Goal: Communication & Community: Answer question/provide support

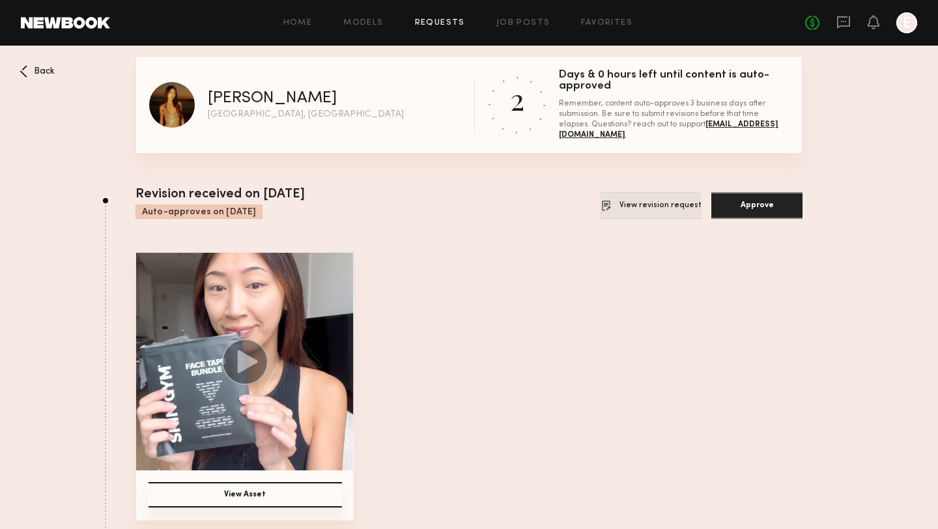
click at [634, 203] on button "View revision request" at bounding box center [651, 205] width 102 height 27
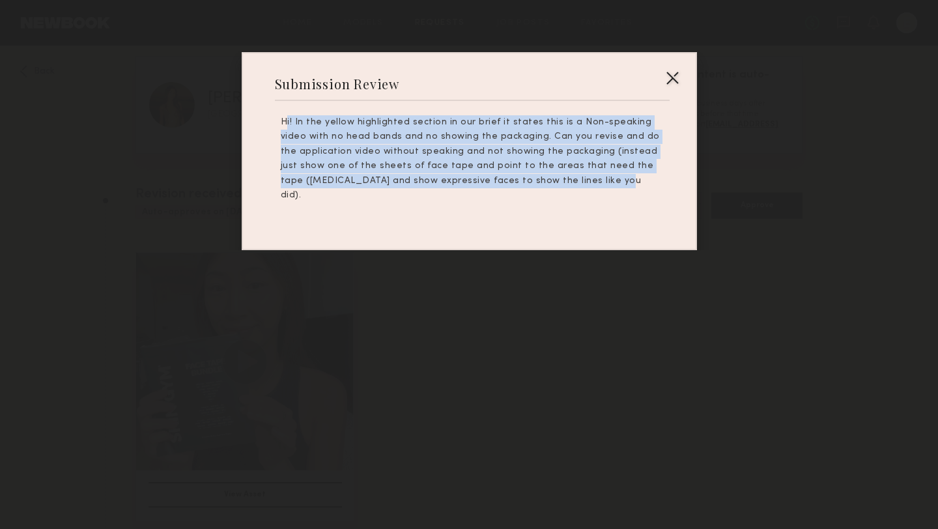
drag, startPoint x: 513, startPoint y: 178, endPoint x: 312, endPoint y: 107, distance: 213.2
click at [312, 107] on div "Submission Review Hi! In the yellow highlighted section in our brief it states …" at bounding box center [469, 151] width 455 height 198
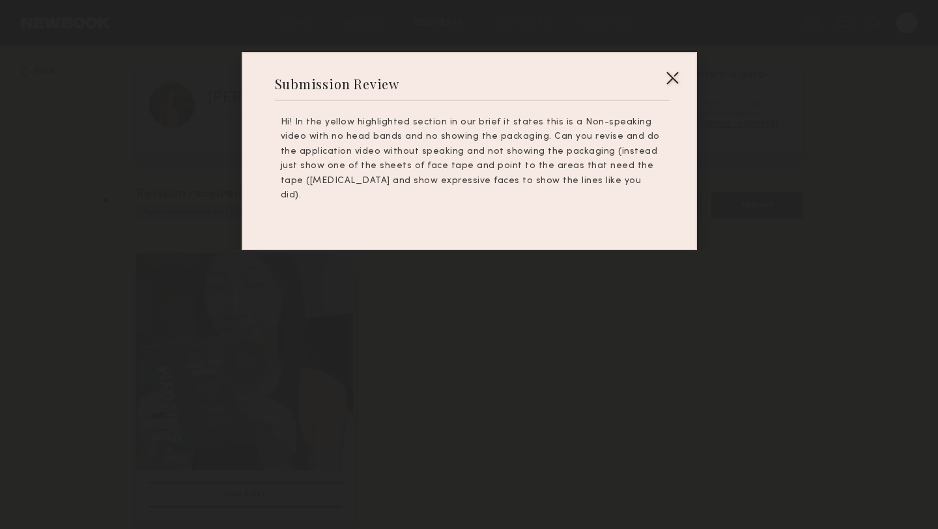
click at [678, 79] on div at bounding box center [672, 77] width 21 height 21
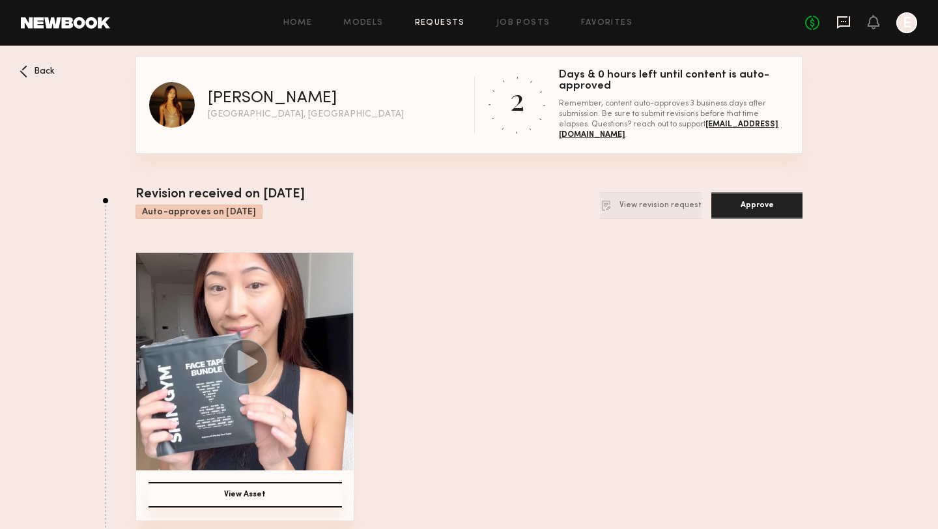
click at [847, 23] on icon at bounding box center [843, 22] width 14 height 14
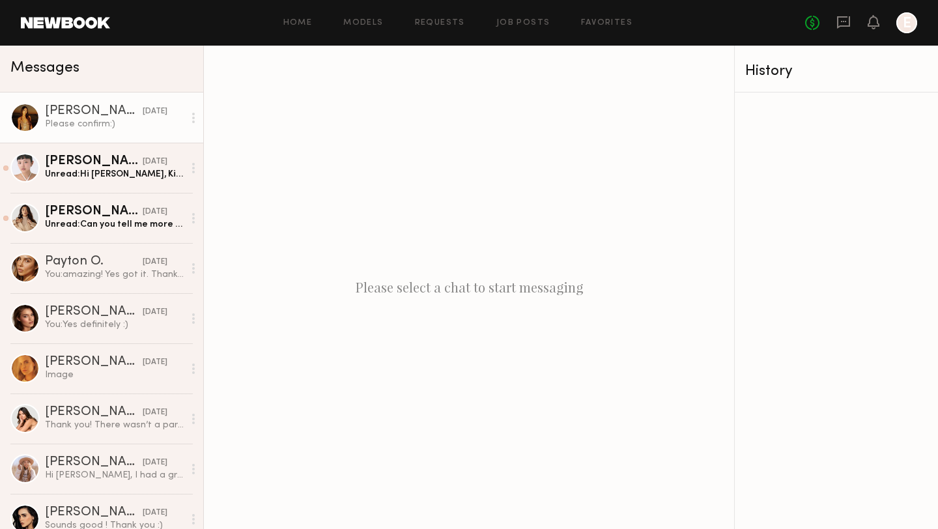
click at [94, 123] on div "Please confirm:)" at bounding box center [114, 124] width 139 height 12
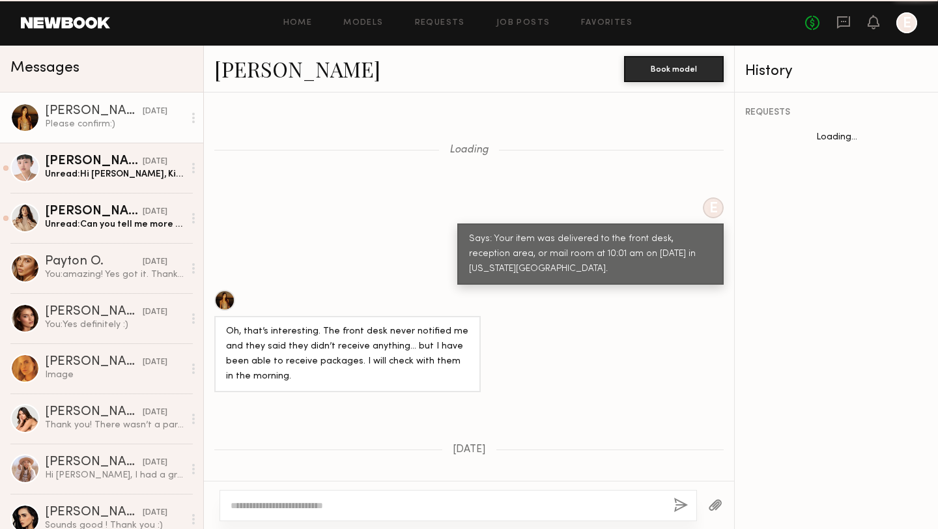
scroll to position [825, 0]
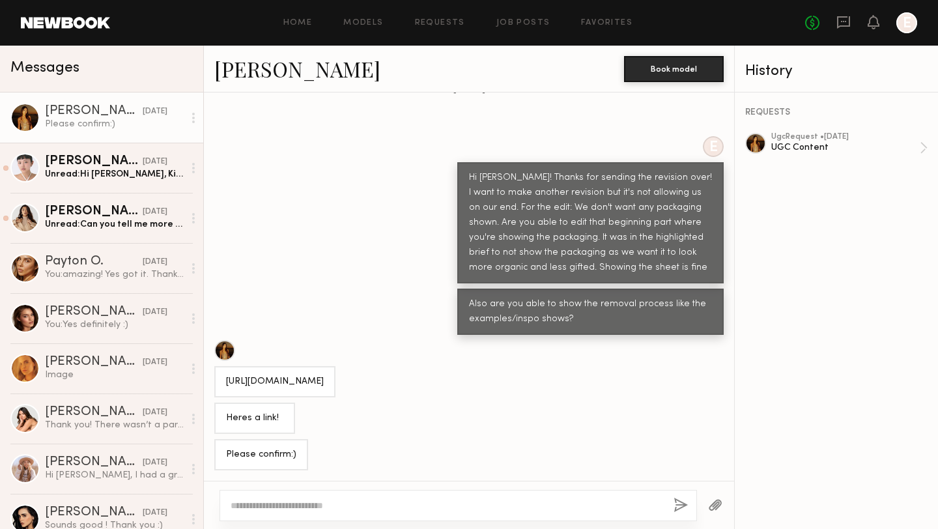
click at [307, 506] on textarea at bounding box center [447, 505] width 432 height 13
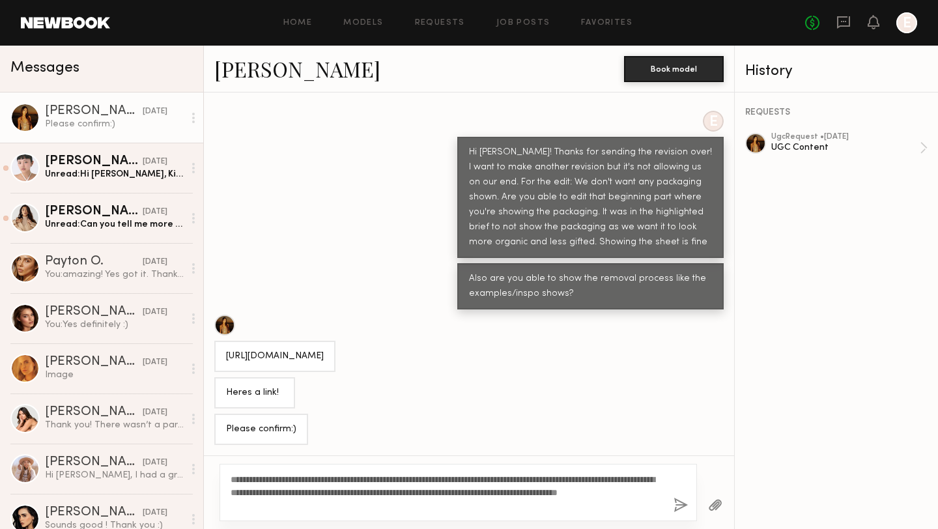
scroll to position [850, 0]
click at [272, 477] on textarea "**********" at bounding box center [447, 492] width 432 height 39
type textarea "**********"
click at [681, 505] on button "button" at bounding box center [680, 506] width 14 height 16
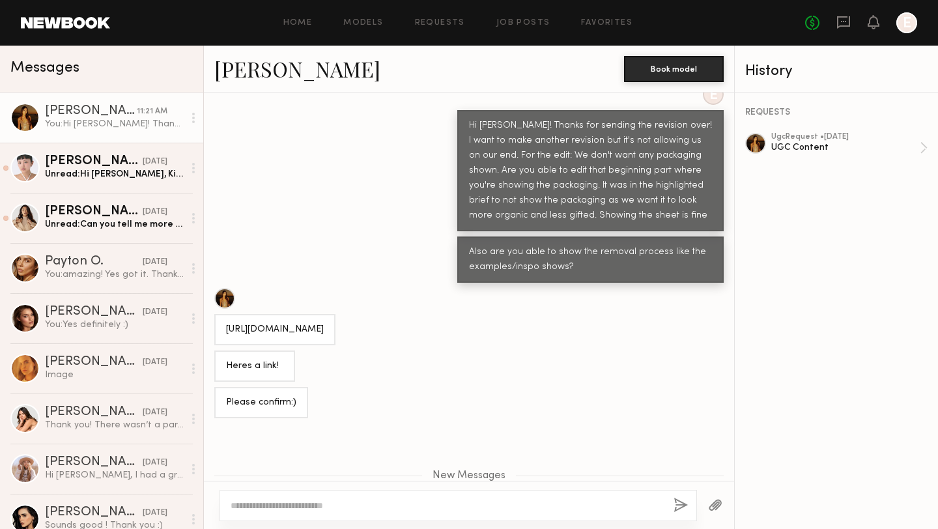
scroll to position [1119, 0]
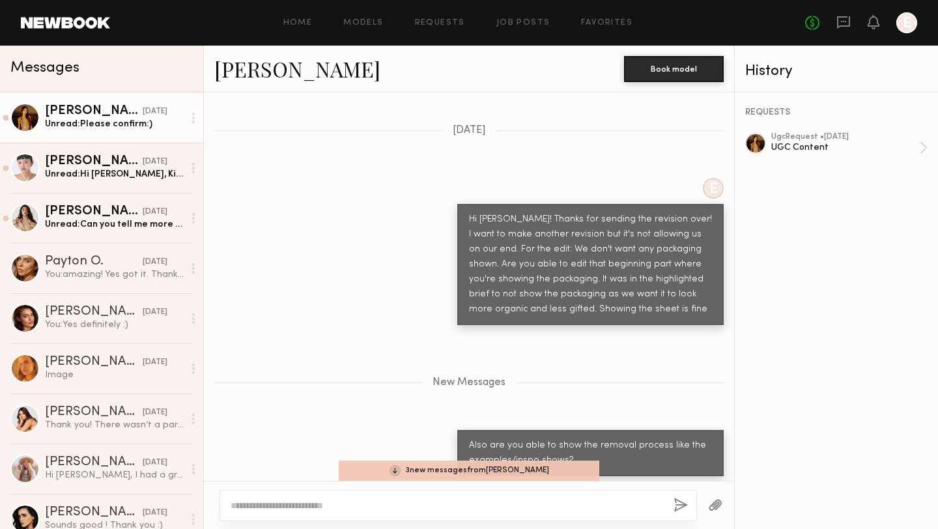
scroll to position [2054, 0]
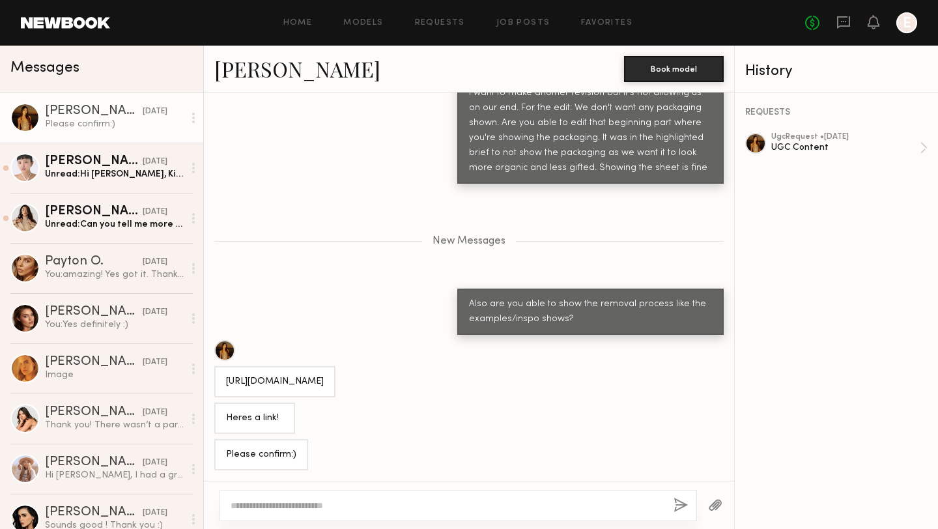
drag, startPoint x: 294, startPoint y: 382, endPoint x: 224, endPoint y: 350, distance: 76.4
click at [224, 366] on div "[URL][DOMAIN_NAME]" at bounding box center [274, 381] width 121 height 31
copy div "[URL][DOMAIN_NAME]"
